Goal: Task Accomplishment & Management: Use online tool/utility

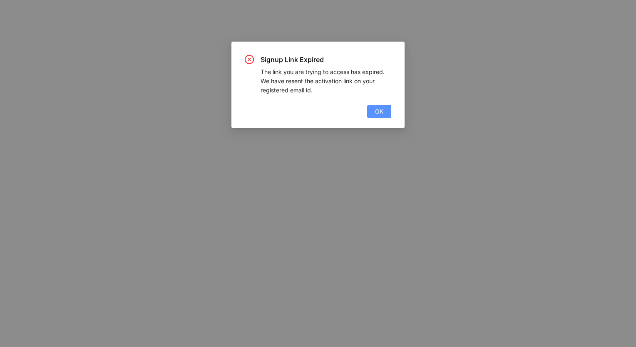
click at [386, 112] on button "OK" at bounding box center [379, 111] width 24 height 13
